Goal: Task Accomplishment & Management: Manage account settings

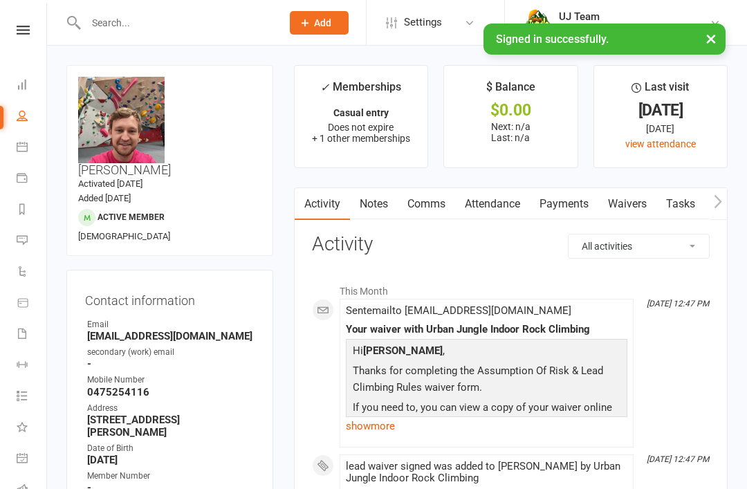
click at [127, 15] on input "text" at bounding box center [177, 22] width 190 height 19
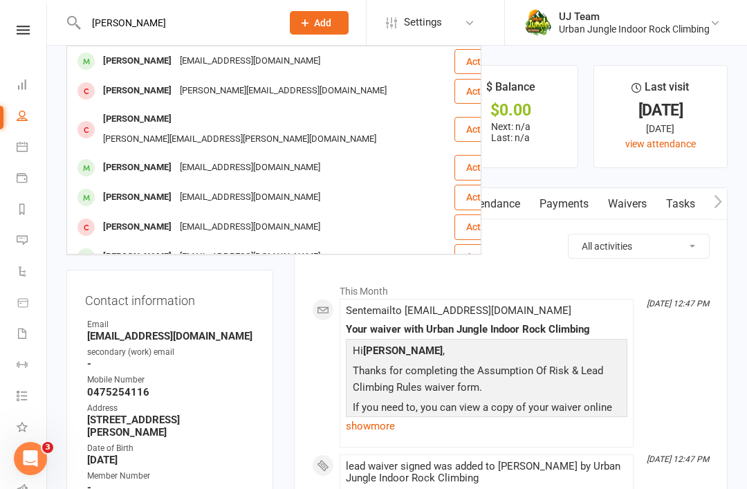
type input "[PERSON_NAME]"
click at [280, 58] on div "[EMAIL_ADDRESS][DOMAIN_NAME]" at bounding box center [250, 61] width 149 height 20
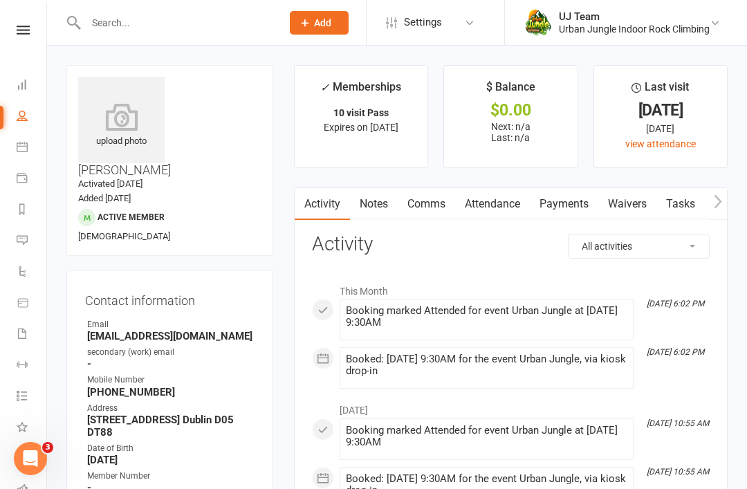
click at [639, 200] on link "Waivers" at bounding box center [627, 204] width 58 height 32
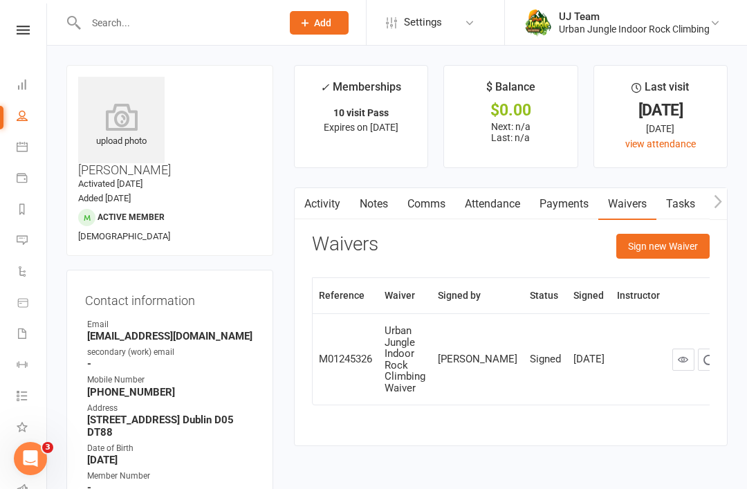
click at [669, 243] on button "Sign new Waiver" at bounding box center [662, 246] width 93 height 25
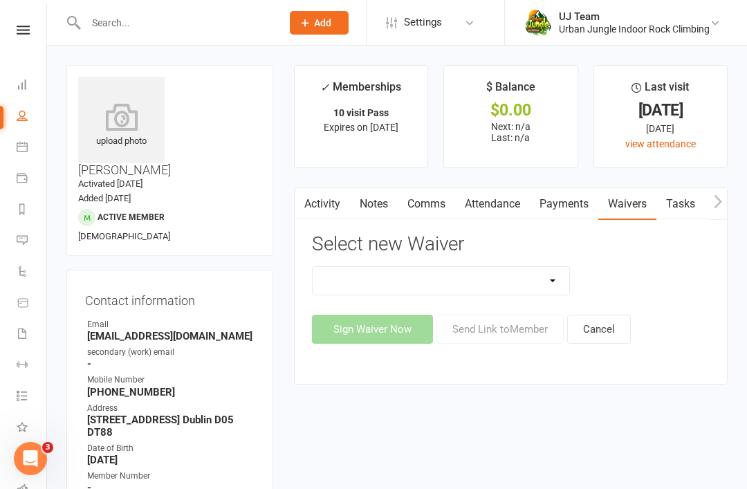
click at [558, 277] on select "Assumption Of Risk & Lead Climbing Rules Membership Agreement - FIXED/FLEXI - I…" at bounding box center [440, 281] width 257 height 28
select select "4195"
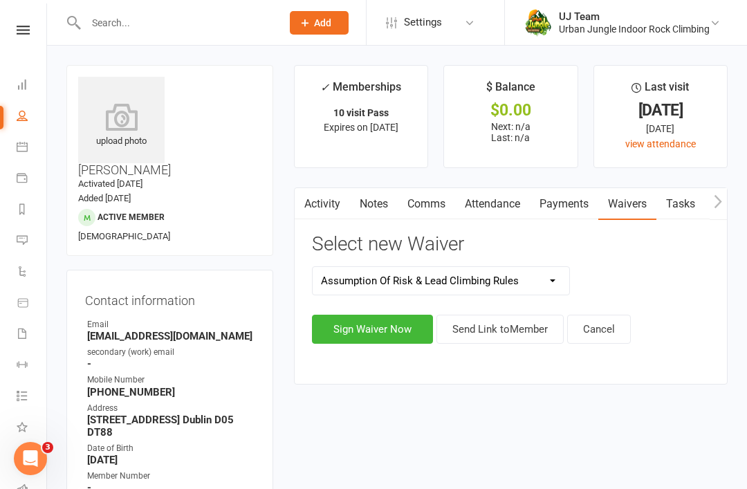
click at [392, 322] on button "Sign Waiver Now" at bounding box center [372, 329] width 121 height 29
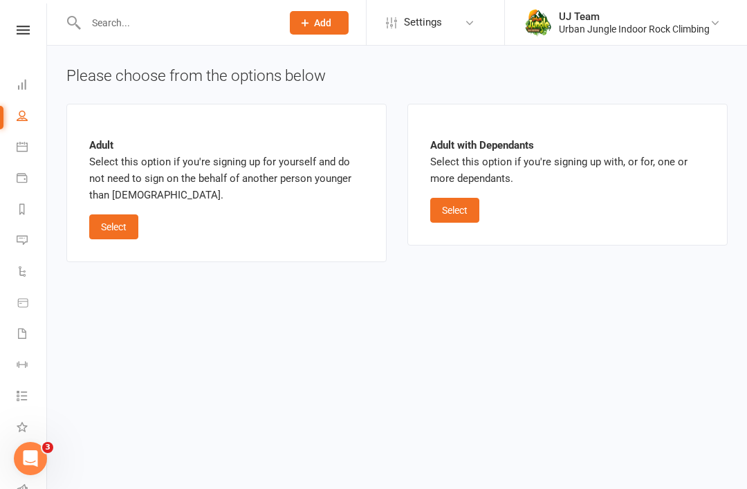
click at [121, 215] on button "Select" at bounding box center [113, 226] width 49 height 25
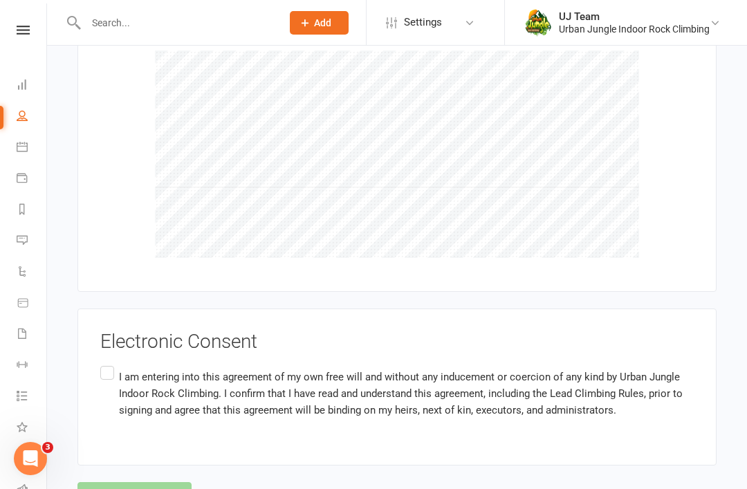
scroll to position [1611, 0]
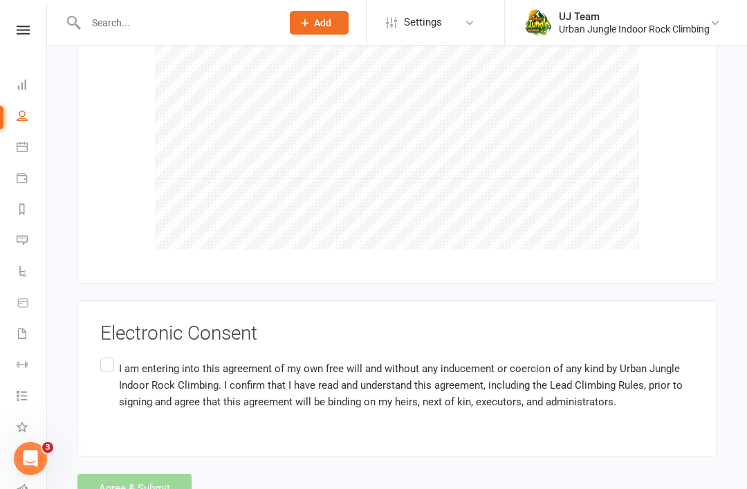
click at [107, 355] on label "I am entering into this agreement of my own free will and without any inducemen…" at bounding box center [396, 385] width 593 height 60
click at [107, 355] on input "I am entering into this agreement of my own free will and without any inducemen…" at bounding box center [104, 355] width 9 height 0
click at [109, 474] on div "Agree & Submit" at bounding box center [396, 488] width 639 height 29
click at [143, 474] on button "Agree & Submit" at bounding box center [134, 488] width 114 height 29
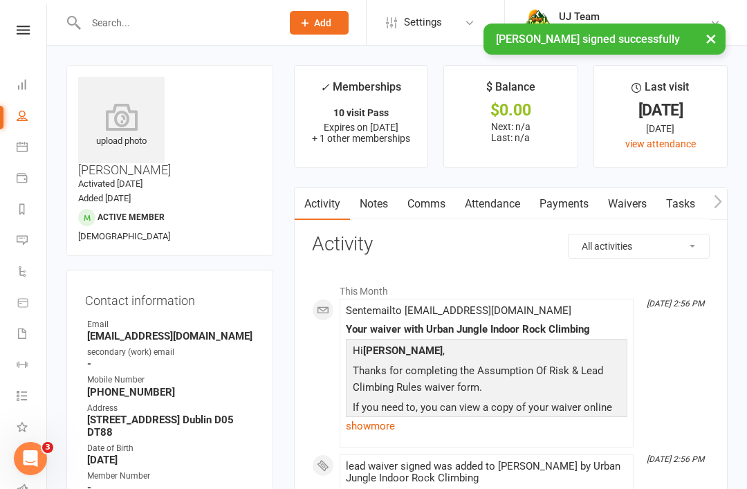
click at [157, 22] on input "text" at bounding box center [177, 22] width 190 height 19
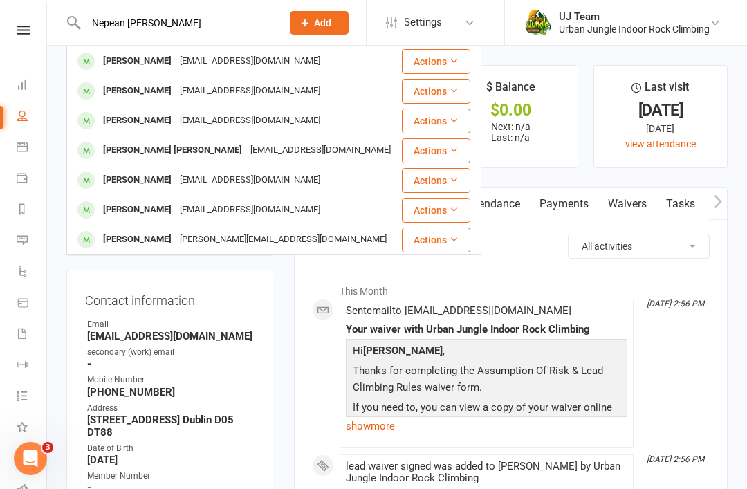
type input "Nepean [PERSON_NAME]"
click at [196, 95] on div "[EMAIL_ADDRESS][DOMAIN_NAME]" at bounding box center [250, 91] width 149 height 20
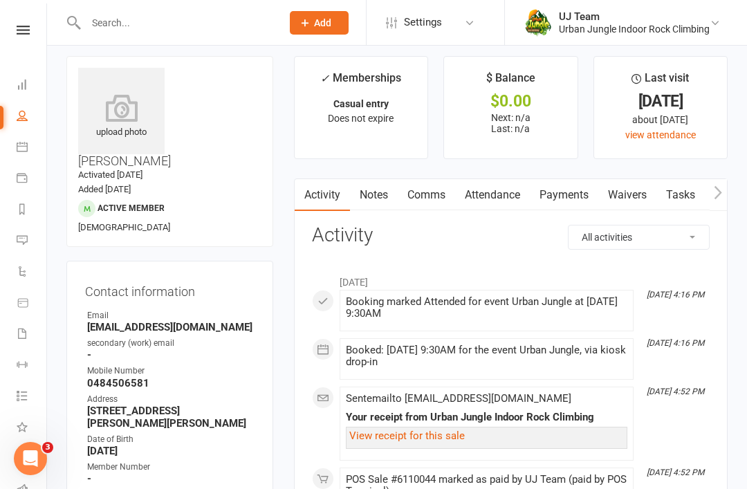
scroll to position [7, 0]
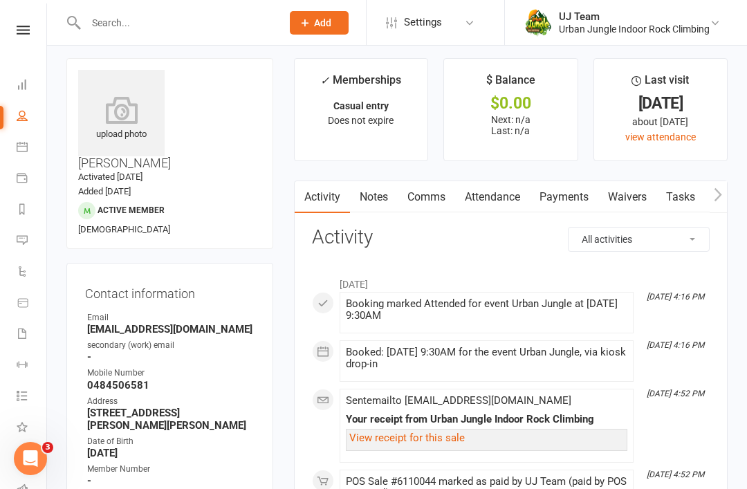
click at [623, 207] on link "Waivers" at bounding box center [627, 197] width 58 height 32
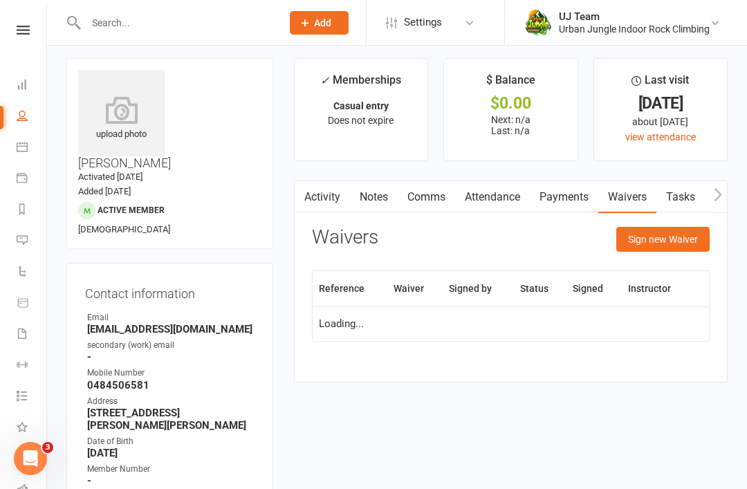
scroll to position [51, 0]
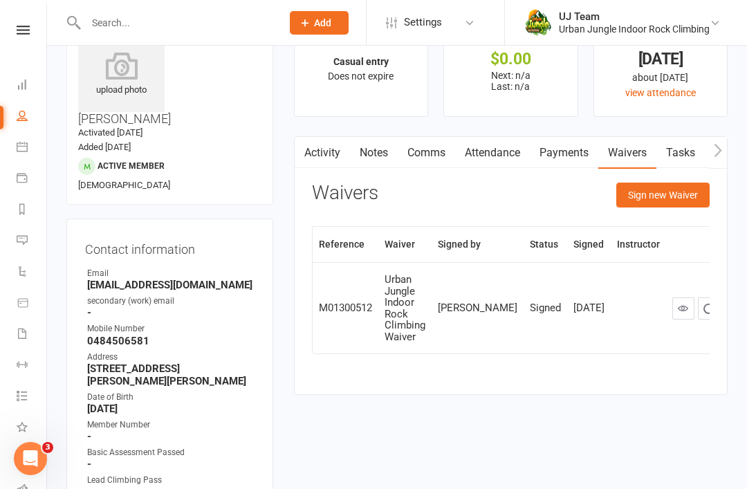
click at [657, 195] on button "Sign new Waiver" at bounding box center [662, 195] width 93 height 25
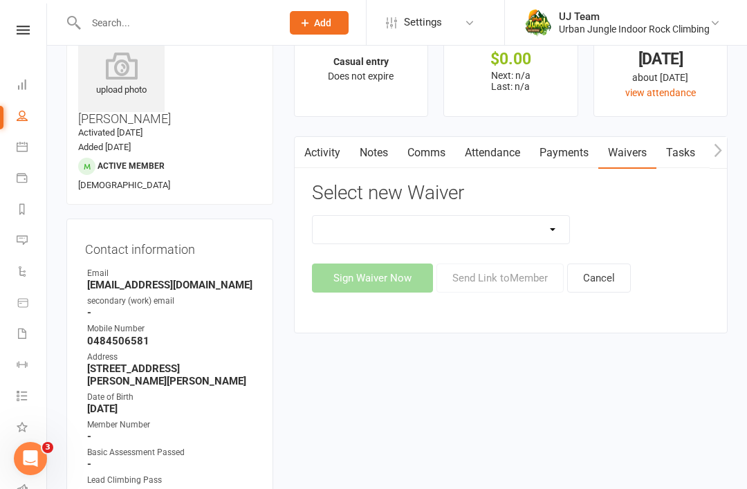
click at [496, 230] on select "Assumption Of Risk & Lead Climbing Rules Membership Agreement - FIXED/FLEXI - I…" at bounding box center [440, 230] width 257 height 28
select select "4195"
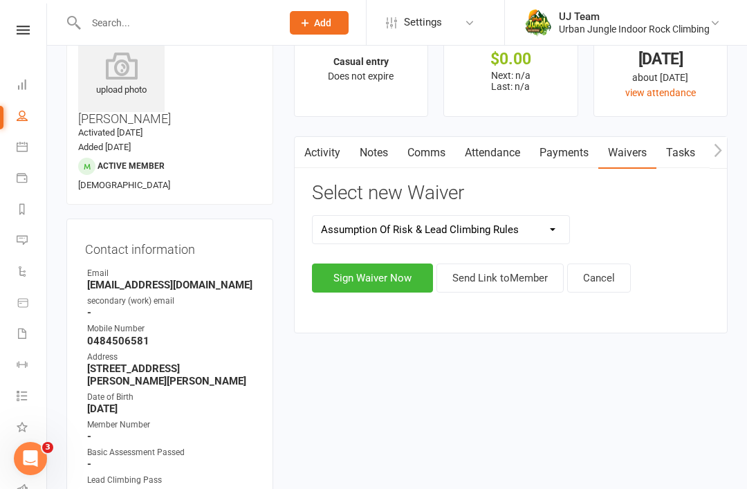
click at [355, 275] on button "Sign Waiver Now" at bounding box center [372, 277] width 121 height 29
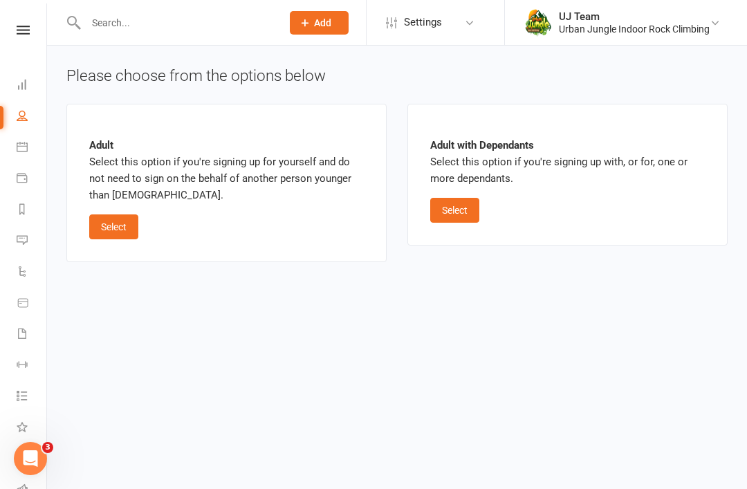
click at [106, 227] on button "Select" at bounding box center [113, 226] width 49 height 25
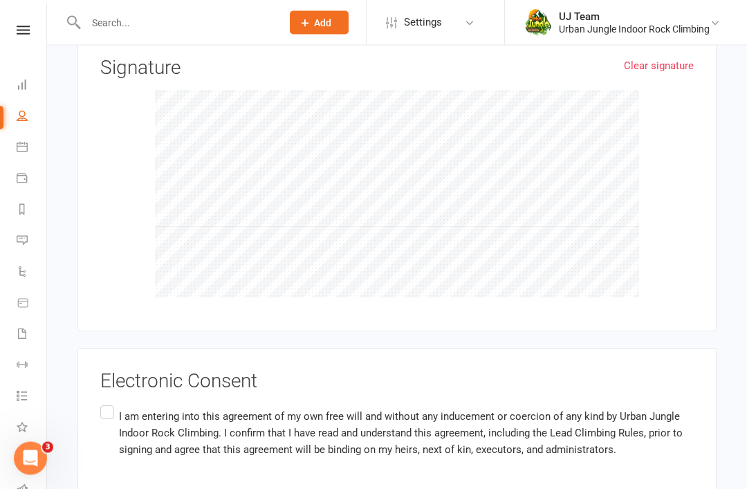
scroll to position [1611, 0]
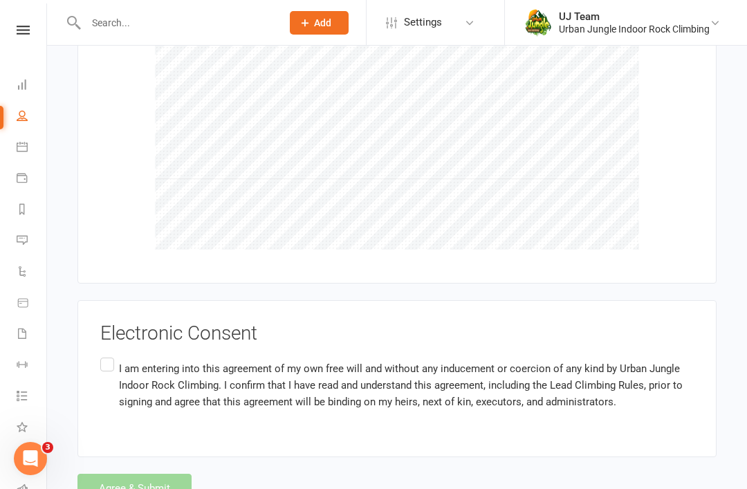
click at [101, 355] on label "I am entering into this agreement of my own free will and without any inducemen…" at bounding box center [396, 385] width 593 height 60
click at [101, 355] on input "I am entering into this agreement of my own free will and without any inducemen…" at bounding box center [104, 355] width 9 height 0
click at [161, 474] on button "Agree & Submit" at bounding box center [134, 488] width 114 height 29
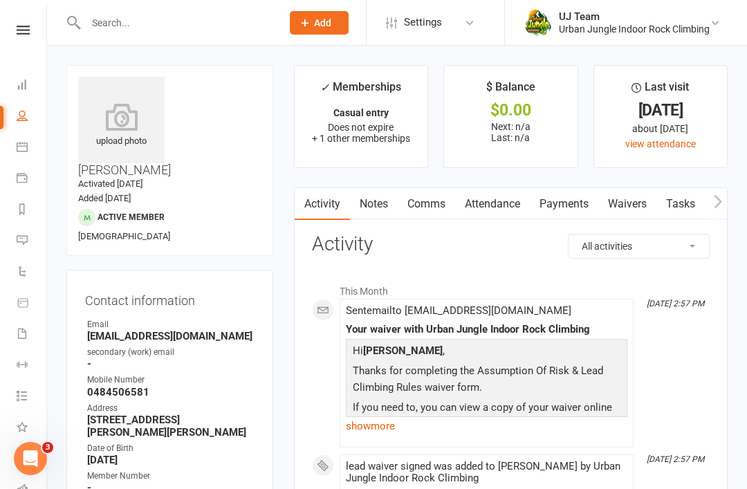
click at [125, 117] on icon at bounding box center [121, 117] width 86 height 28
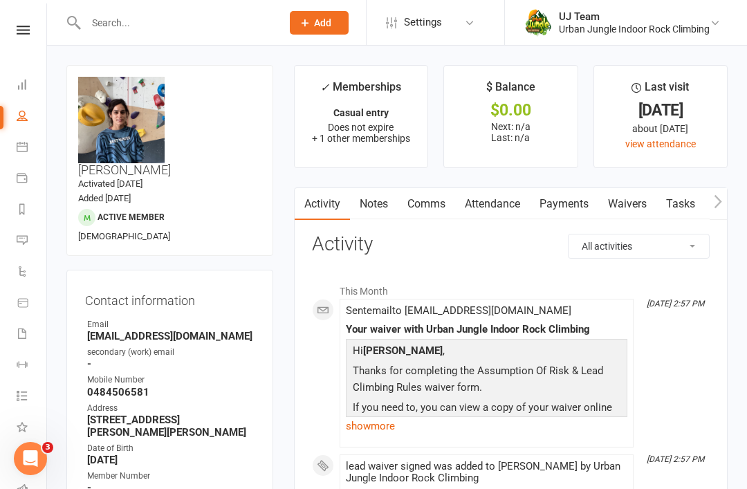
click at [133, 19] on input "text" at bounding box center [177, 22] width 190 height 19
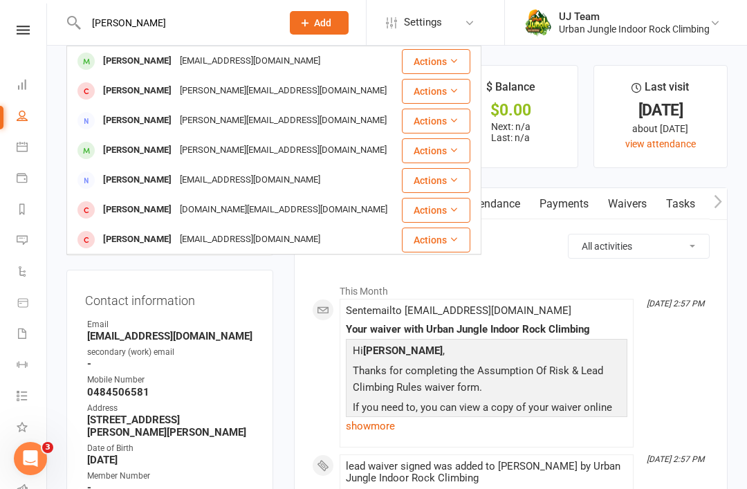
type input "[PERSON_NAME]"
click at [208, 62] on div "[EMAIL_ADDRESS][DOMAIN_NAME]" at bounding box center [250, 61] width 149 height 20
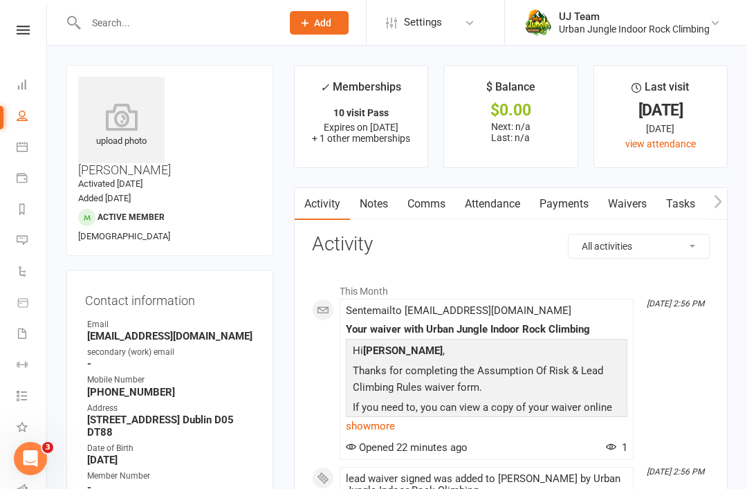
click at [115, 124] on icon at bounding box center [121, 117] width 86 height 28
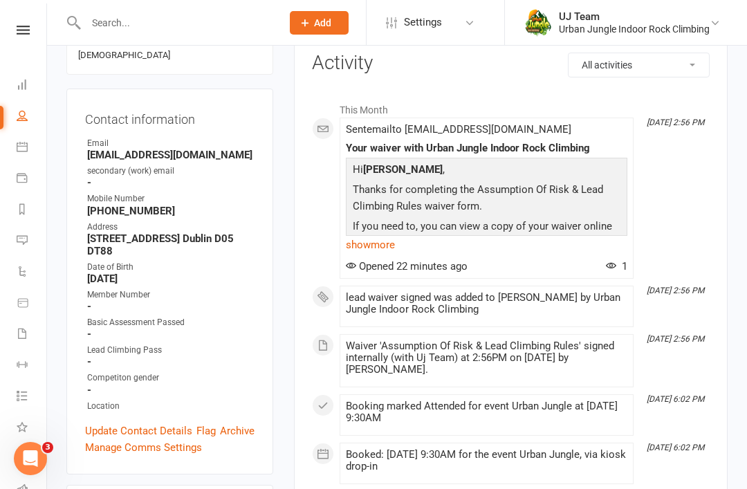
scroll to position [262, 0]
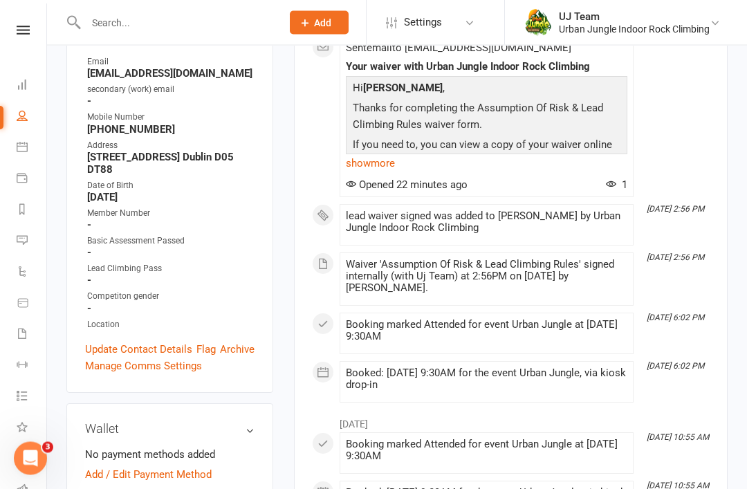
click at [142, 342] on link "Update Contact Details" at bounding box center [138, 350] width 107 height 17
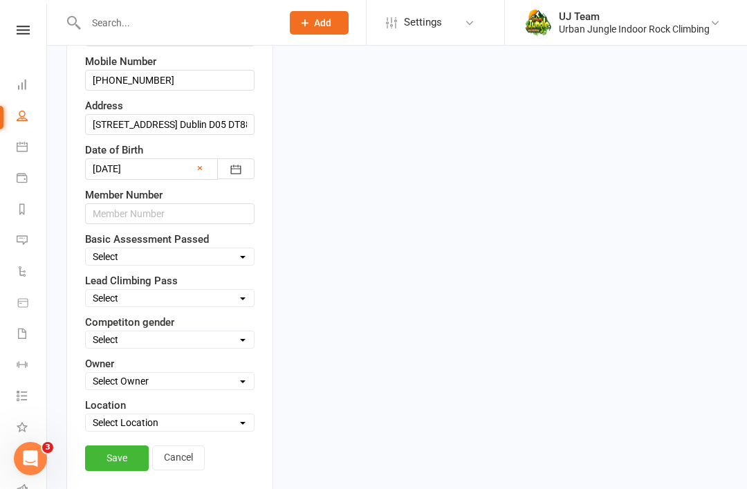
scroll to position [436, 0]
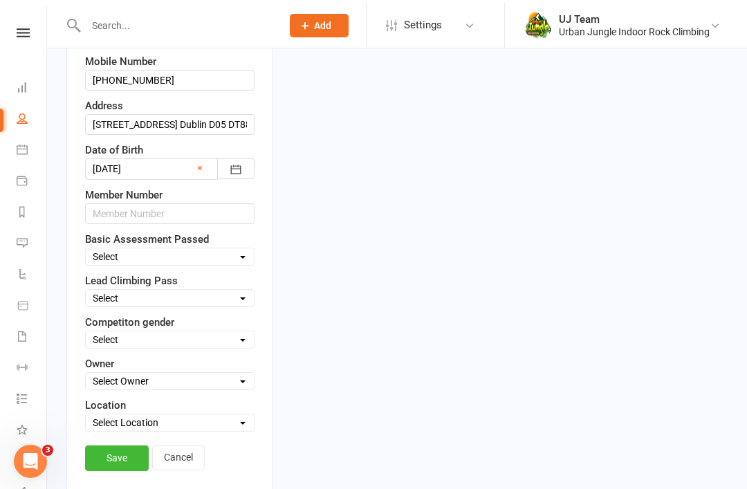
click at [225, 288] on select "Select yes climb only [PERSON_NAME] only failed suspended" at bounding box center [170, 295] width 168 height 15
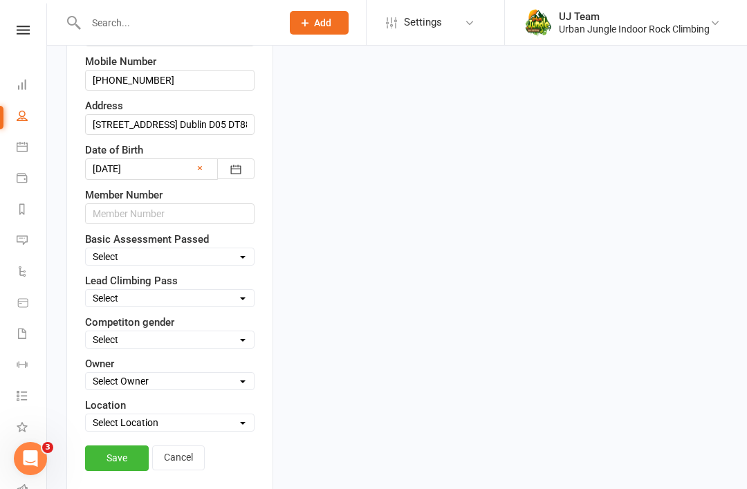
select select "yes"
click at [113, 445] on link "Save" at bounding box center [117, 457] width 64 height 25
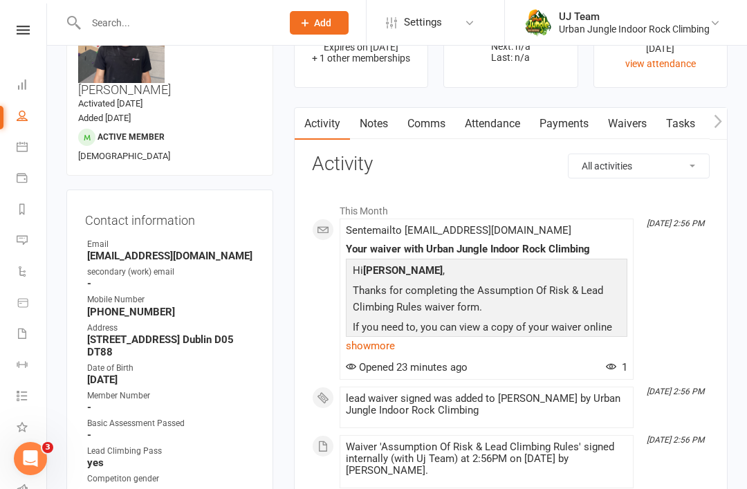
scroll to position [0, 0]
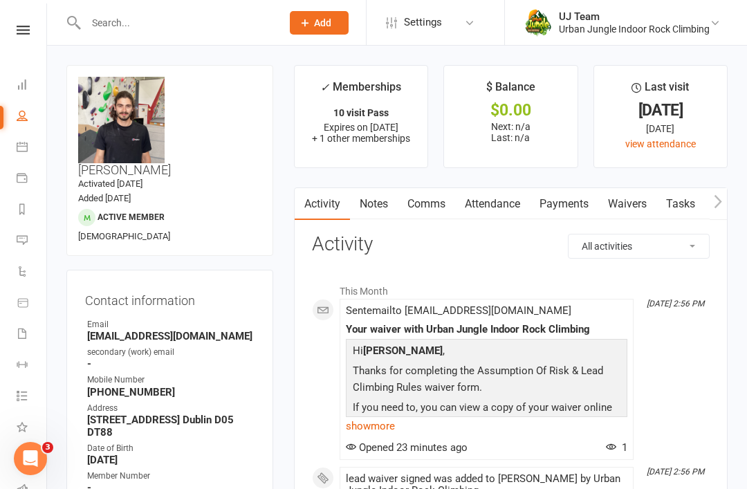
click at [186, 20] on input "text" at bounding box center [177, 22] width 190 height 19
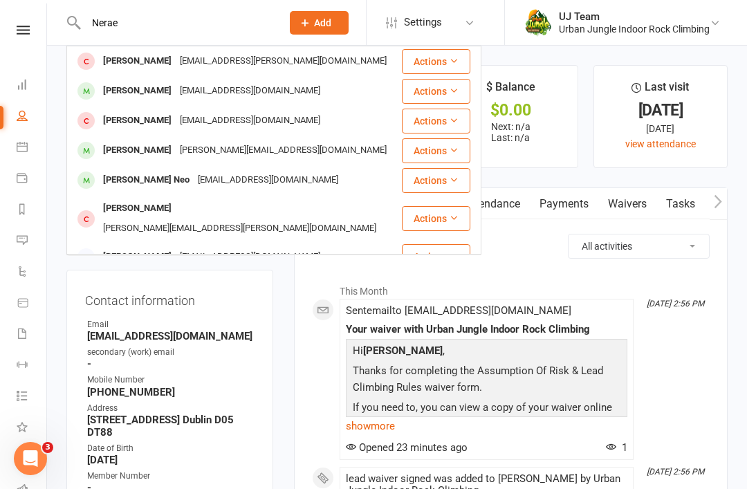
type input "Nerae"
click at [162, 24] on input "Nerae" at bounding box center [177, 22] width 190 height 19
